Goal: Use online tool/utility: Utilize a website feature to perform a specific function

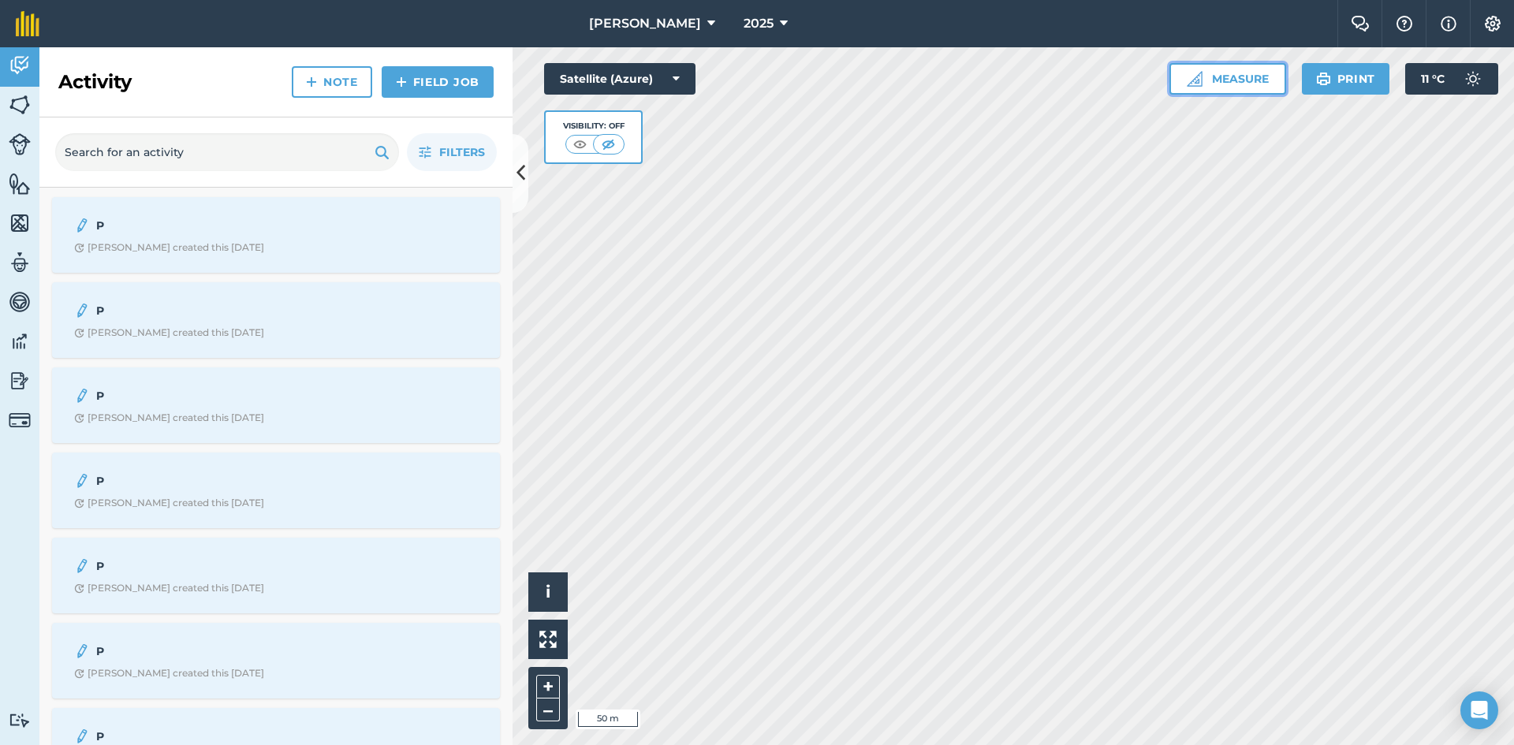
click at [1262, 82] on button "Measure" at bounding box center [1227, 79] width 117 height 32
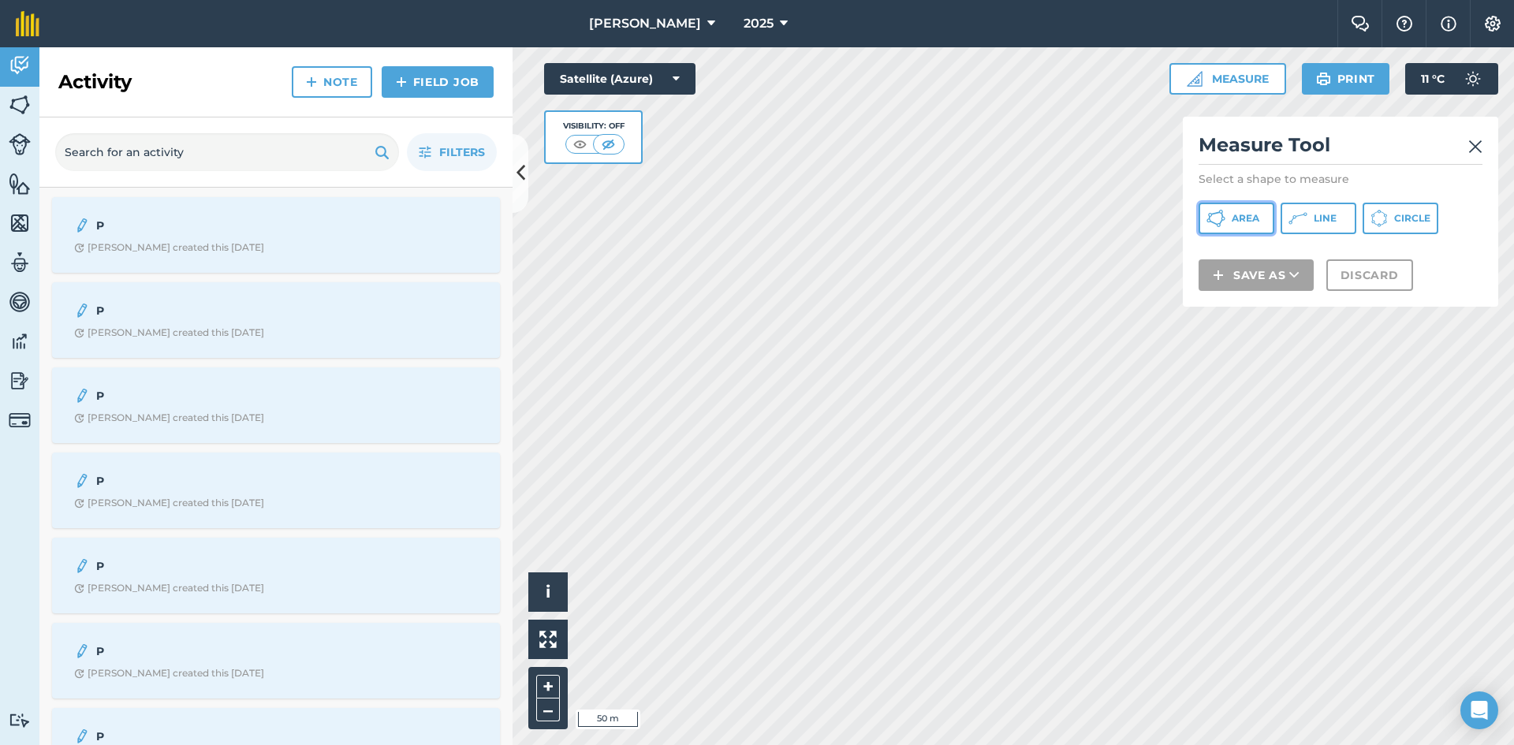
click at [1255, 221] on span "Area" at bounding box center [1246, 218] width 28 height 13
click at [1309, 215] on button "Line" at bounding box center [1319, 219] width 76 height 32
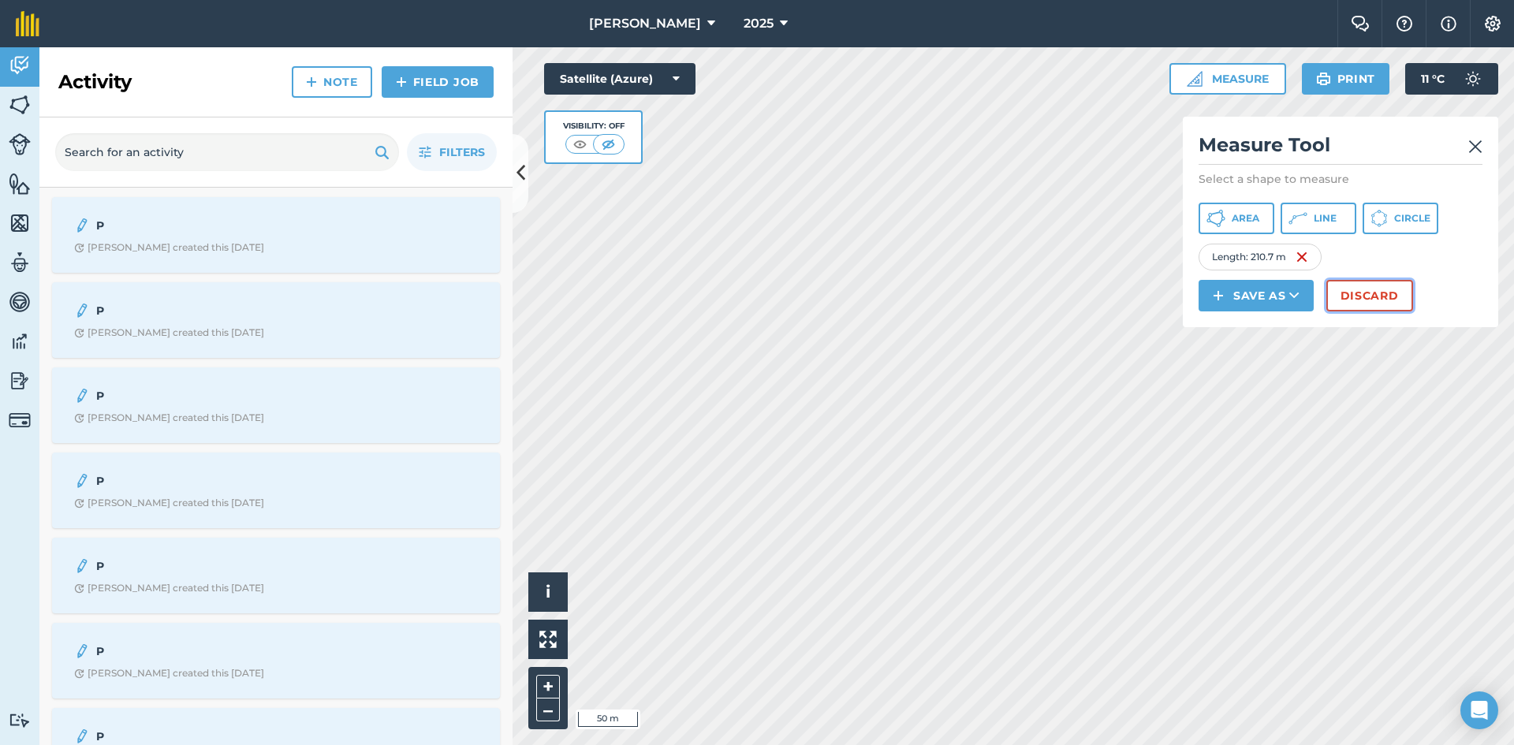
click at [1363, 296] on button "Discard" at bounding box center [1369, 296] width 87 height 32
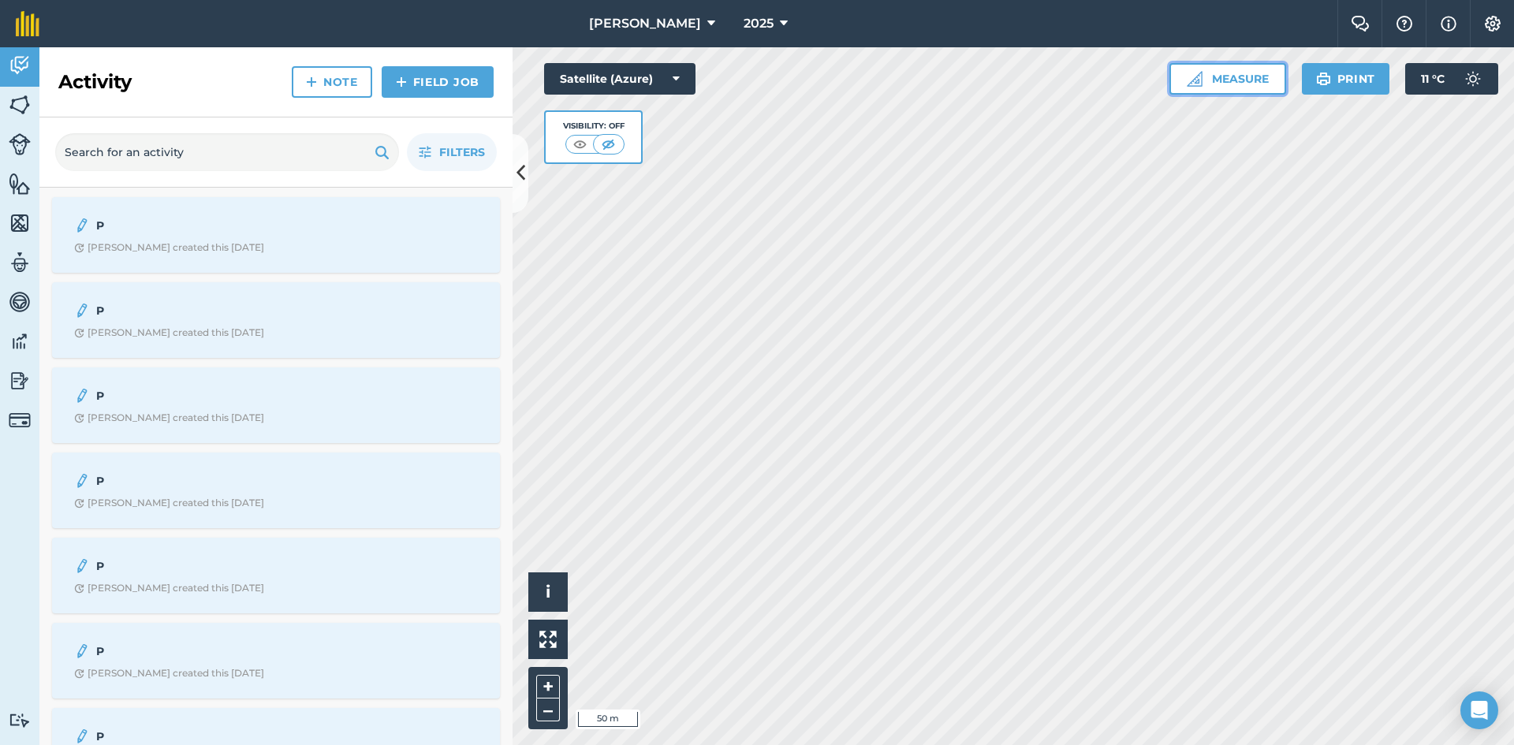
click at [1257, 79] on button "Measure" at bounding box center [1227, 79] width 117 height 32
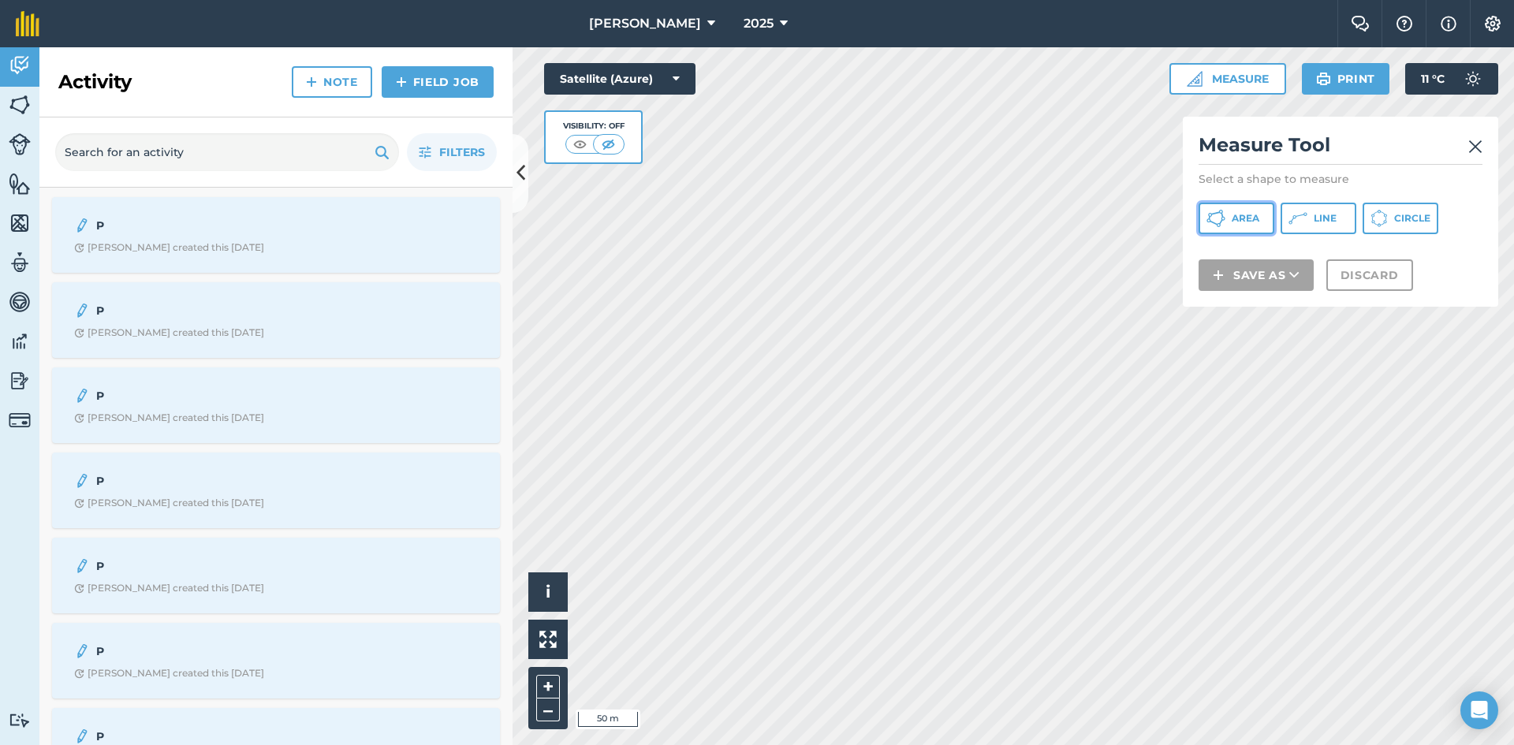
click at [1236, 218] on span "Area" at bounding box center [1246, 218] width 28 height 13
click at [645, 163] on div "Satellite (Azure) Visibility: Off" at bounding box center [619, 113] width 151 height 101
click at [645, 162] on div "Satellite (Azure) Visibility: Off" at bounding box center [619, 113] width 151 height 101
click at [644, 163] on div "Satellite (Azure) Visibility: Off" at bounding box center [619, 113] width 151 height 101
click at [645, 162] on div "Satellite (Azure) Visibility: Off" at bounding box center [619, 113] width 151 height 101
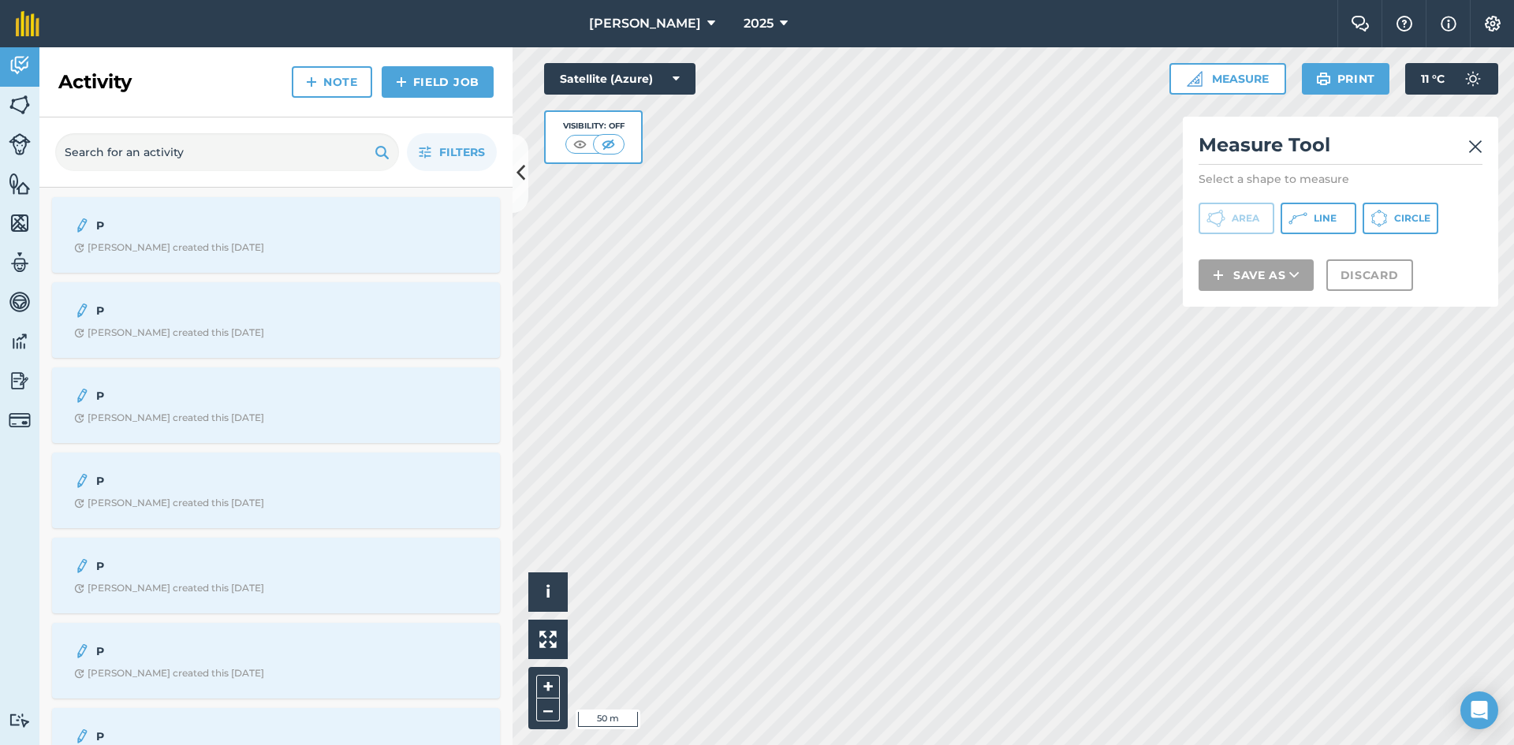
click at [645, 161] on div "Satellite (Azure) Visibility: Off" at bounding box center [619, 113] width 151 height 101
click at [643, 160] on div "Satellite (Azure) Visibility: Off" at bounding box center [619, 113] width 151 height 101
click at [642, 163] on div "Satellite (Azure) Visibility: Off" at bounding box center [619, 113] width 151 height 101
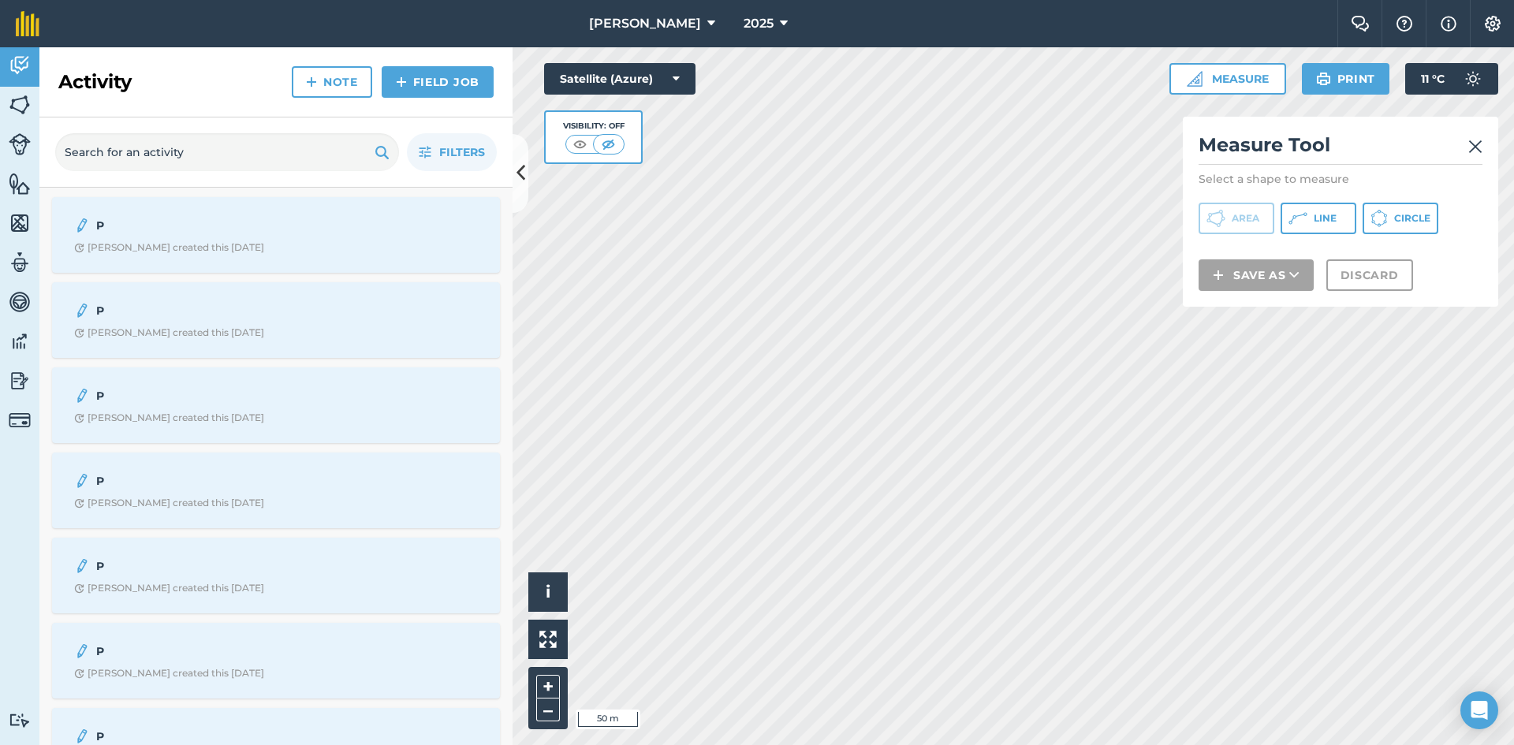
click at [643, 158] on div "Satellite (Azure) Visibility: Off" at bounding box center [619, 113] width 151 height 101
click at [643, 162] on div "Satellite (Azure) Visibility: Off" at bounding box center [619, 113] width 151 height 101
click at [647, 162] on div "Satellite (Azure) Visibility: Off" at bounding box center [619, 113] width 151 height 101
click at [645, 160] on div "Satellite (Azure) Visibility: Off" at bounding box center [619, 113] width 151 height 101
click at [647, 162] on div "Satellite (Azure) Visibility: Off" at bounding box center [619, 113] width 151 height 101
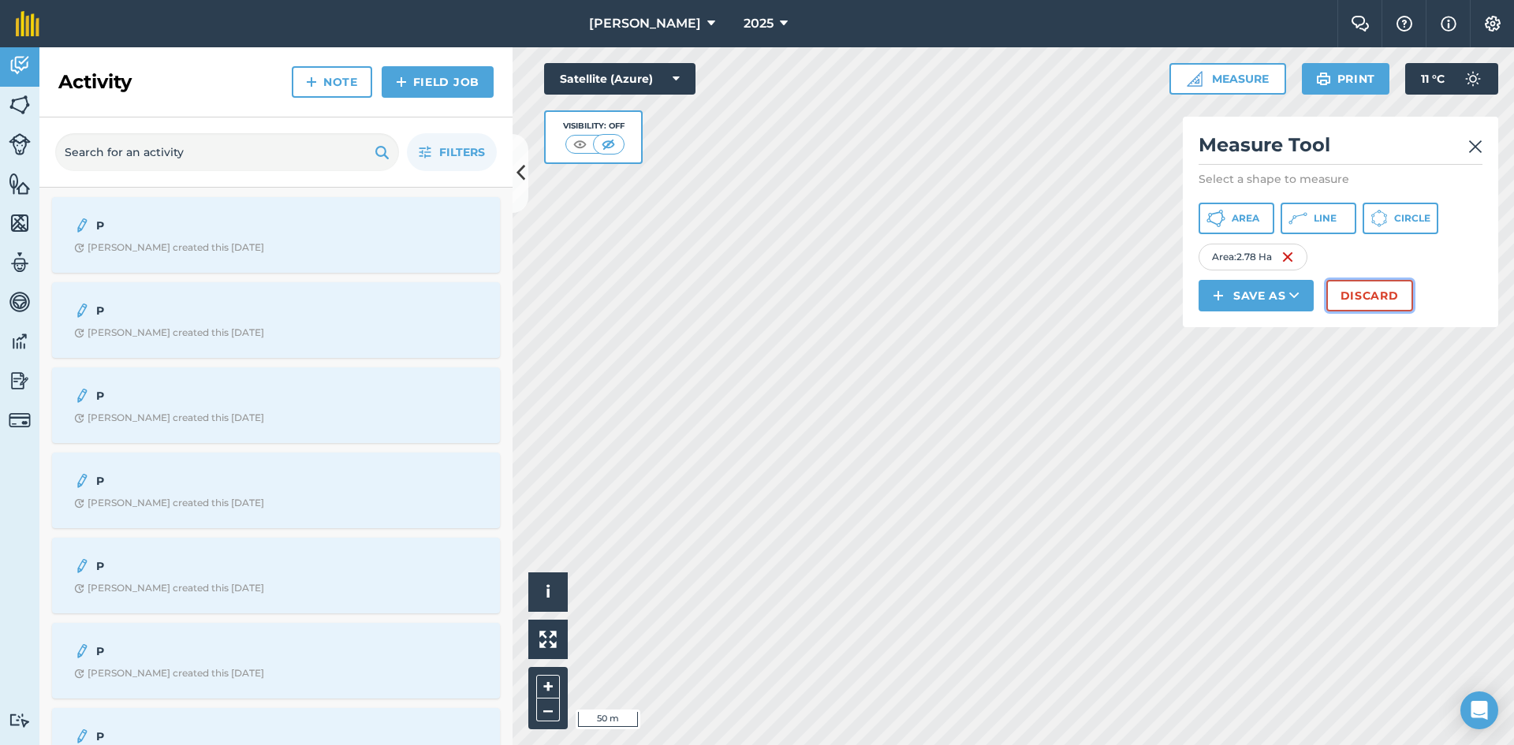
click at [1356, 291] on button "Discard" at bounding box center [1369, 296] width 87 height 32
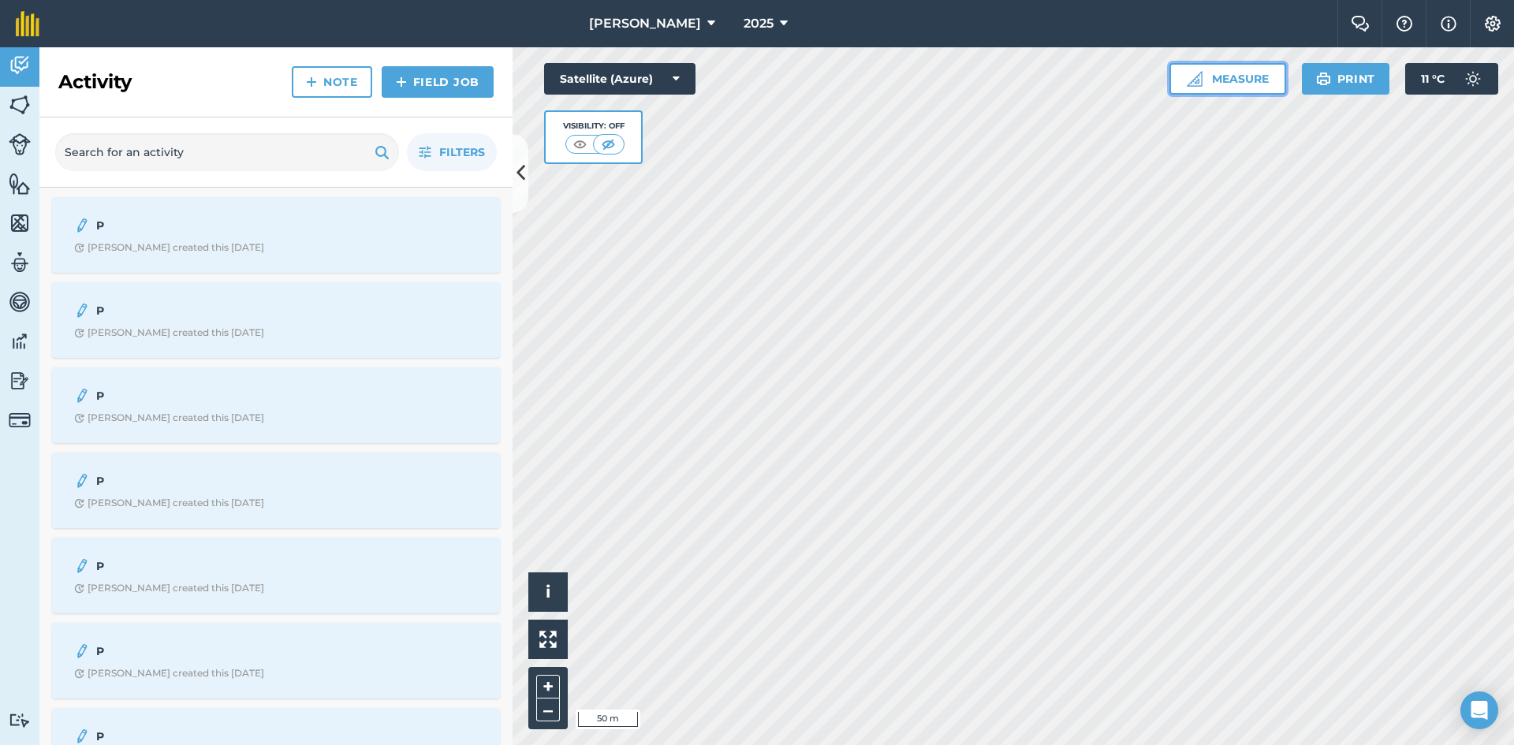
click at [1235, 77] on button "Measure" at bounding box center [1227, 79] width 117 height 32
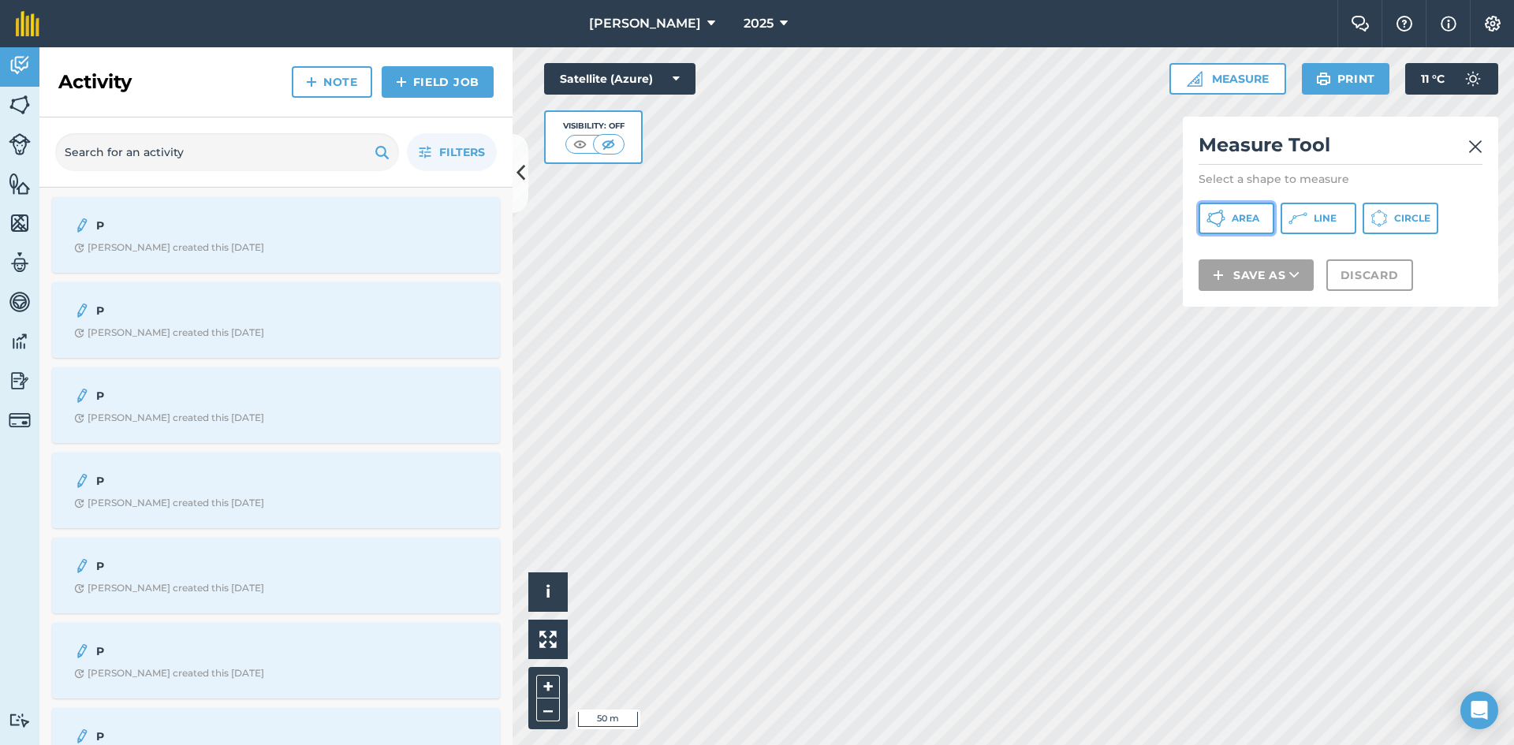
click at [1225, 226] on icon at bounding box center [1215, 218] width 19 height 19
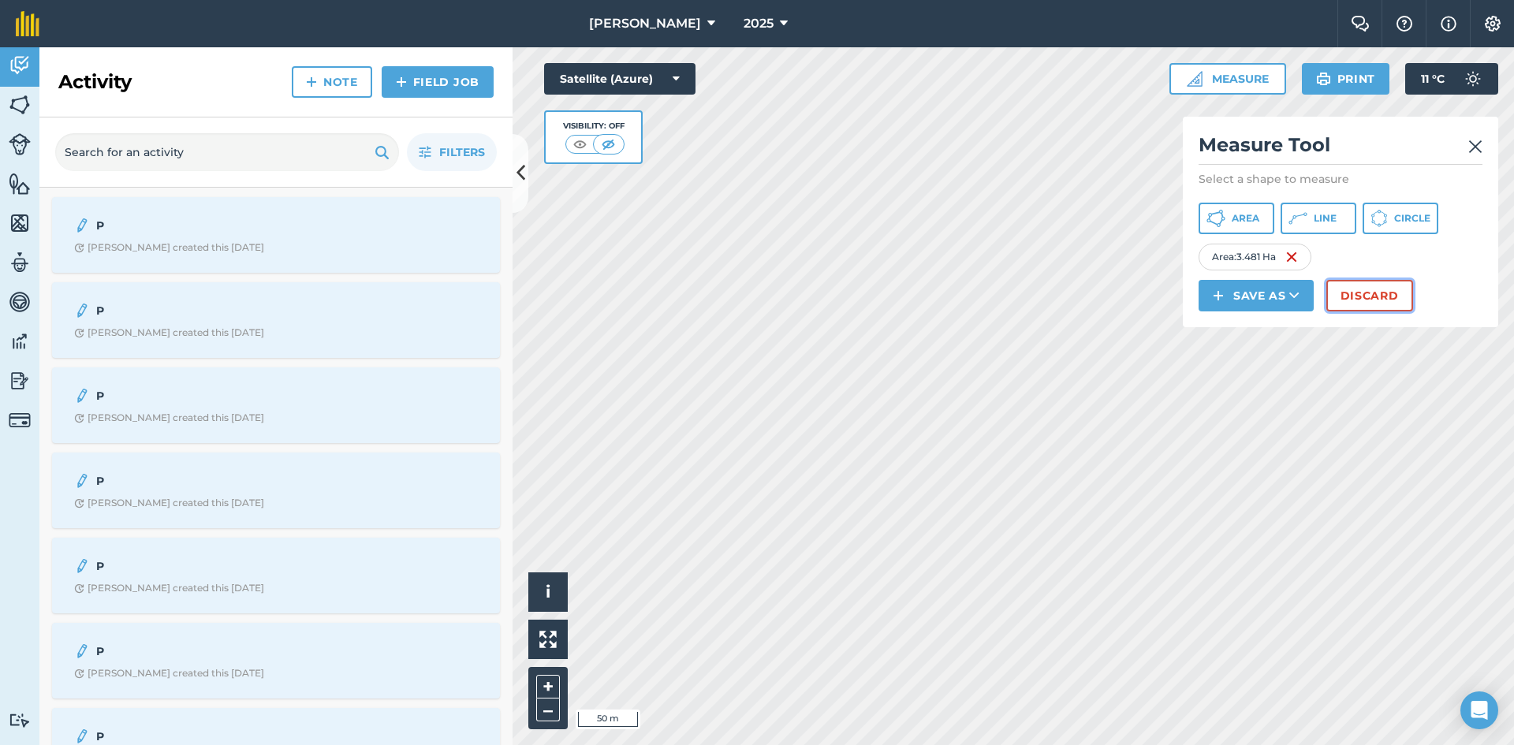
click at [1368, 289] on button "Discard" at bounding box center [1369, 296] width 87 height 32
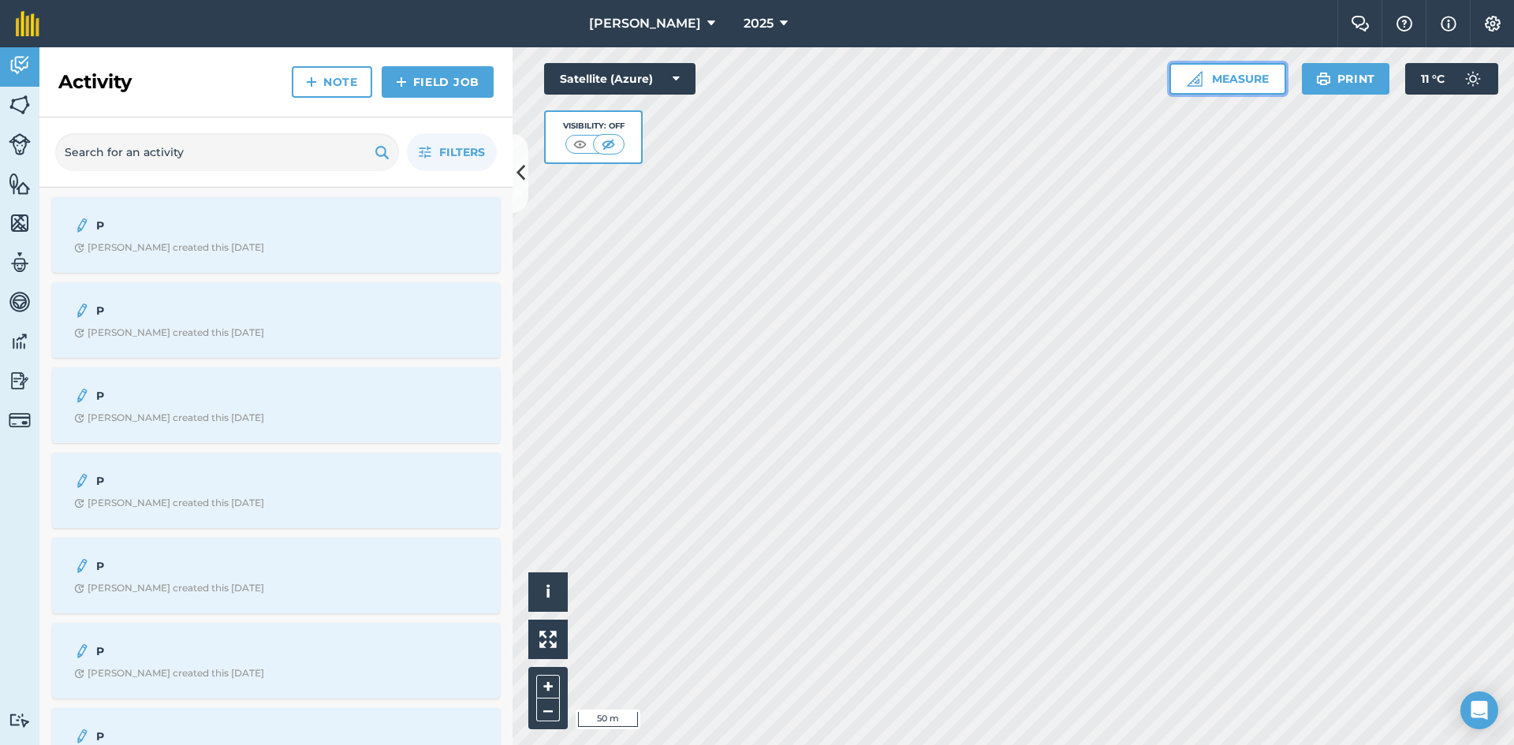
click at [1262, 77] on button "Measure" at bounding box center [1227, 79] width 117 height 32
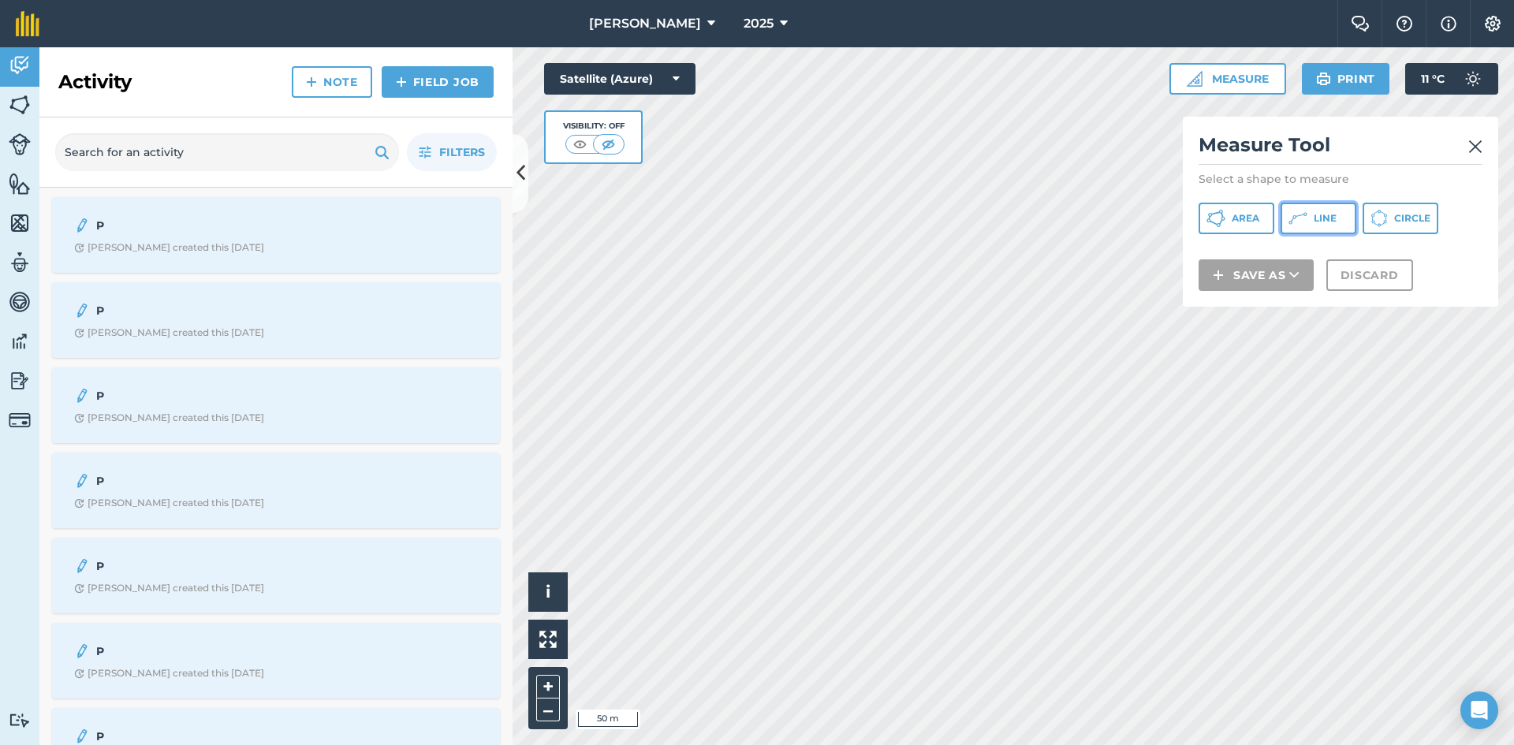
click at [1333, 214] on span "Line" at bounding box center [1325, 218] width 23 height 13
click at [647, 162] on div "Satellite (Azure) Visibility: Off" at bounding box center [619, 113] width 151 height 101
click at [644, 162] on div "Satellite (Azure) Visibility: Off" at bounding box center [619, 113] width 151 height 101
click at [647, 162] on div "Satellite (Azure) Visibility: Off" at bounding box center [619, 113] width 151 height 101
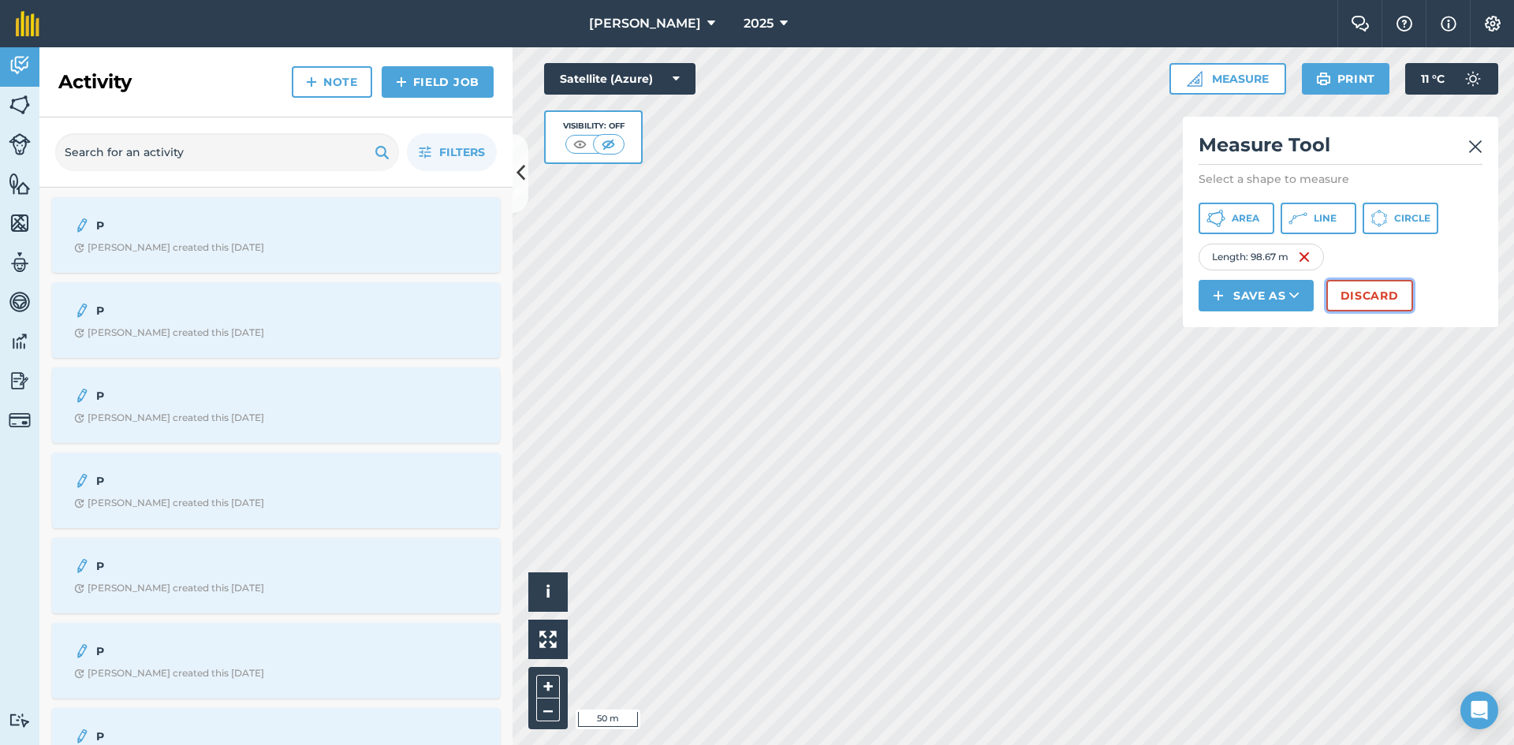
click at [1358, 295] on button "Discard" at bounding box center [1369, 296] width 87 height 32
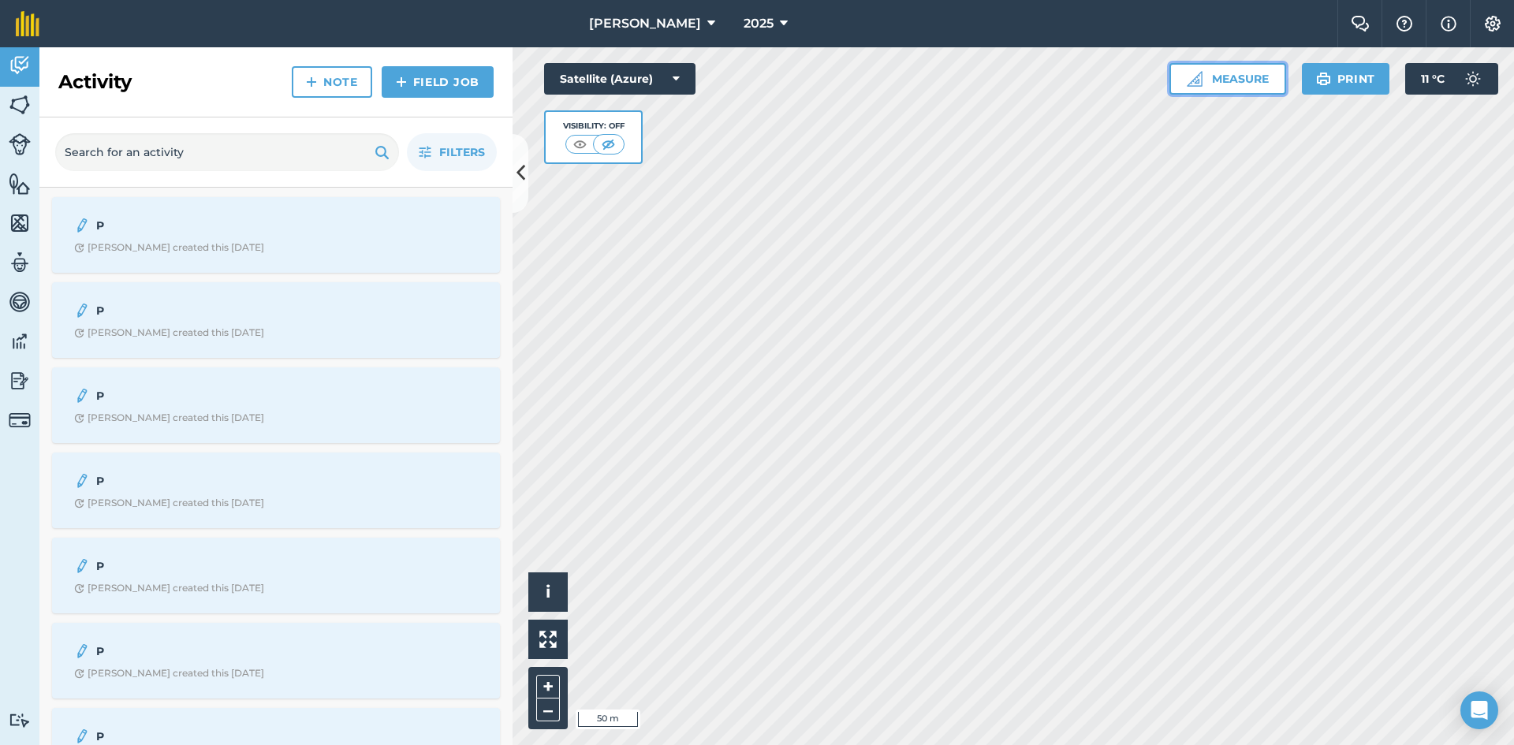
click at [1228, 80] on button "Measure" at bounding box center [1227, 79] width 117 height 32
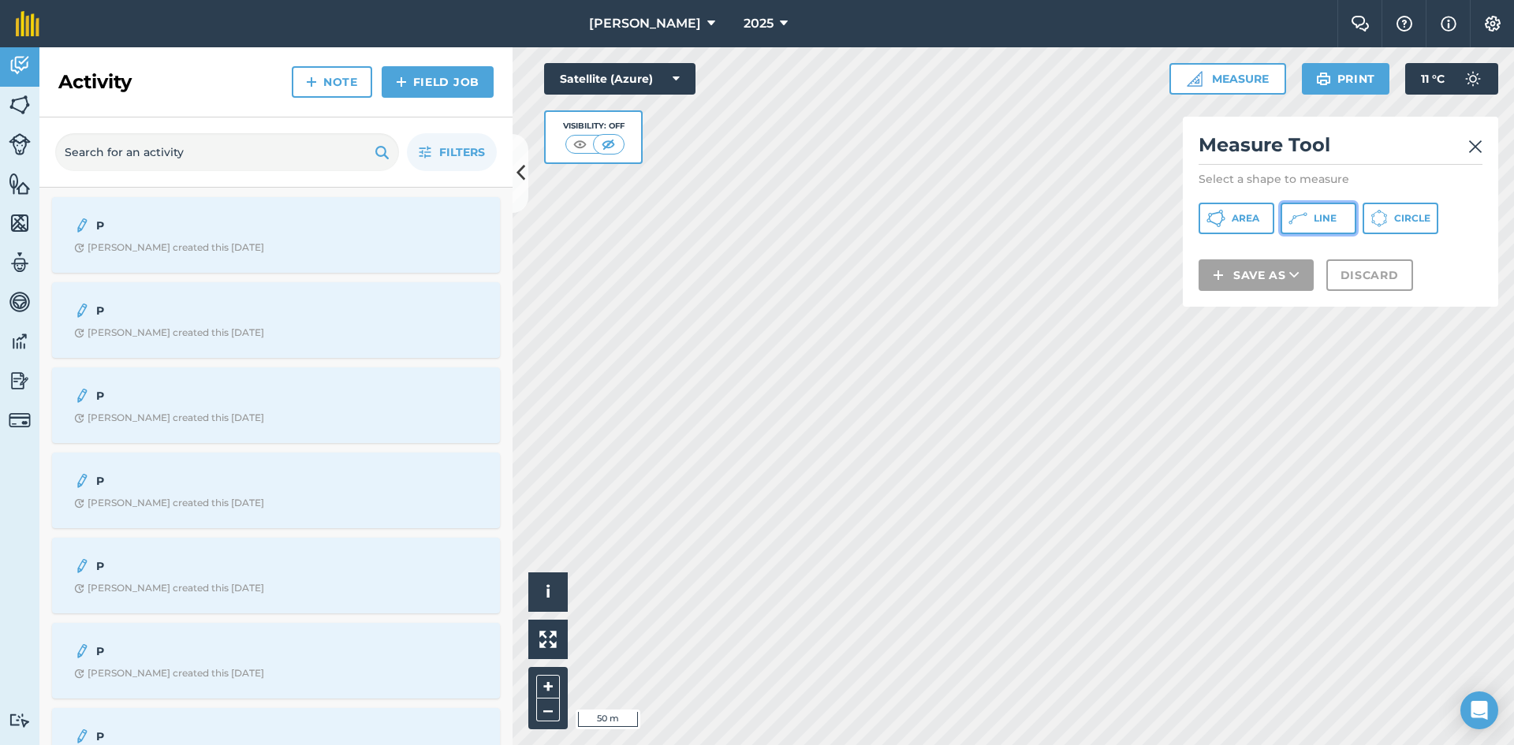
click at [1295, 224] on icon at bounding box center [1297, 218] width 19 height 19
click at [651, 161] on div "Satellite (Azure) Visibility: Off" at bounding box center [619, 113] width 151 height 101
click at [652, 162] on div "Satellite (Azure) Visibility: Off" at bounding box center [619, 113] width 151 height 101
